Goal: Task Accomplishment & Management: Manage account settings

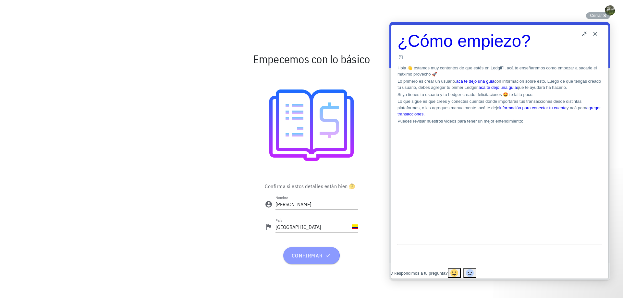
click at [313, 253] on span "confirmar" at bounding box center [311, 255] width 41 height 6
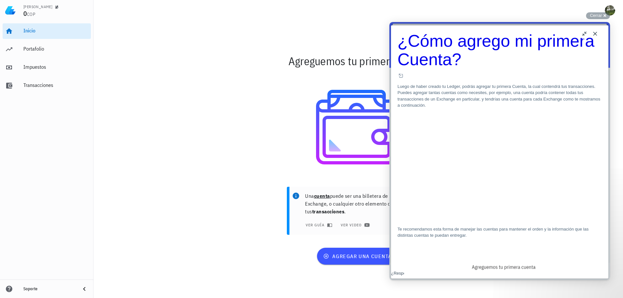
click at [596, 31] on button "Close" at bounding box center [594, 34] width 10 height 10
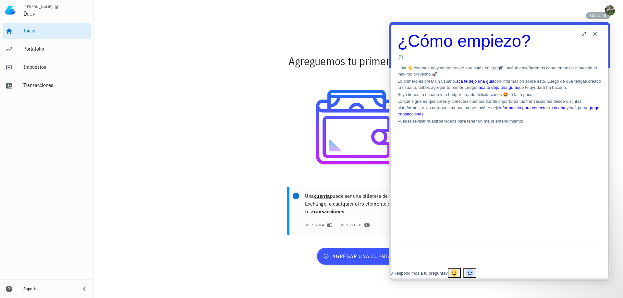
click at [594, 33] on button "Close" at bounding box center [594, 34] width 10 height 10
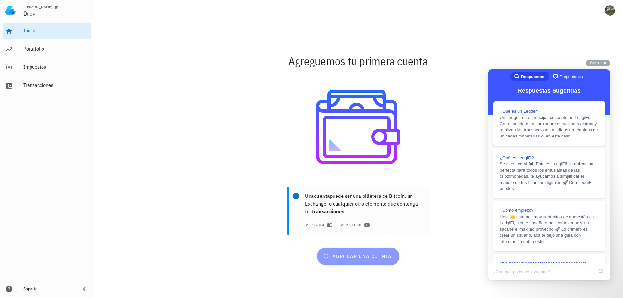
click at [360, 256] on span "agregar una cuenta" at bounding box center [357, 256] width 67 height 6
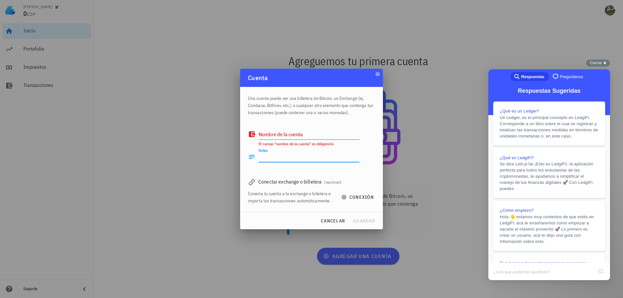
click at [277, 158] on textarea "Notas" at bounding box center [308, 157] width 101 height 10
click at [282, 135] on textarea "Nombre de la cuenta" at bounding box center [308, 134] width 101 height 10
